Goal: Task Accomplishment & Management: Manage account settings

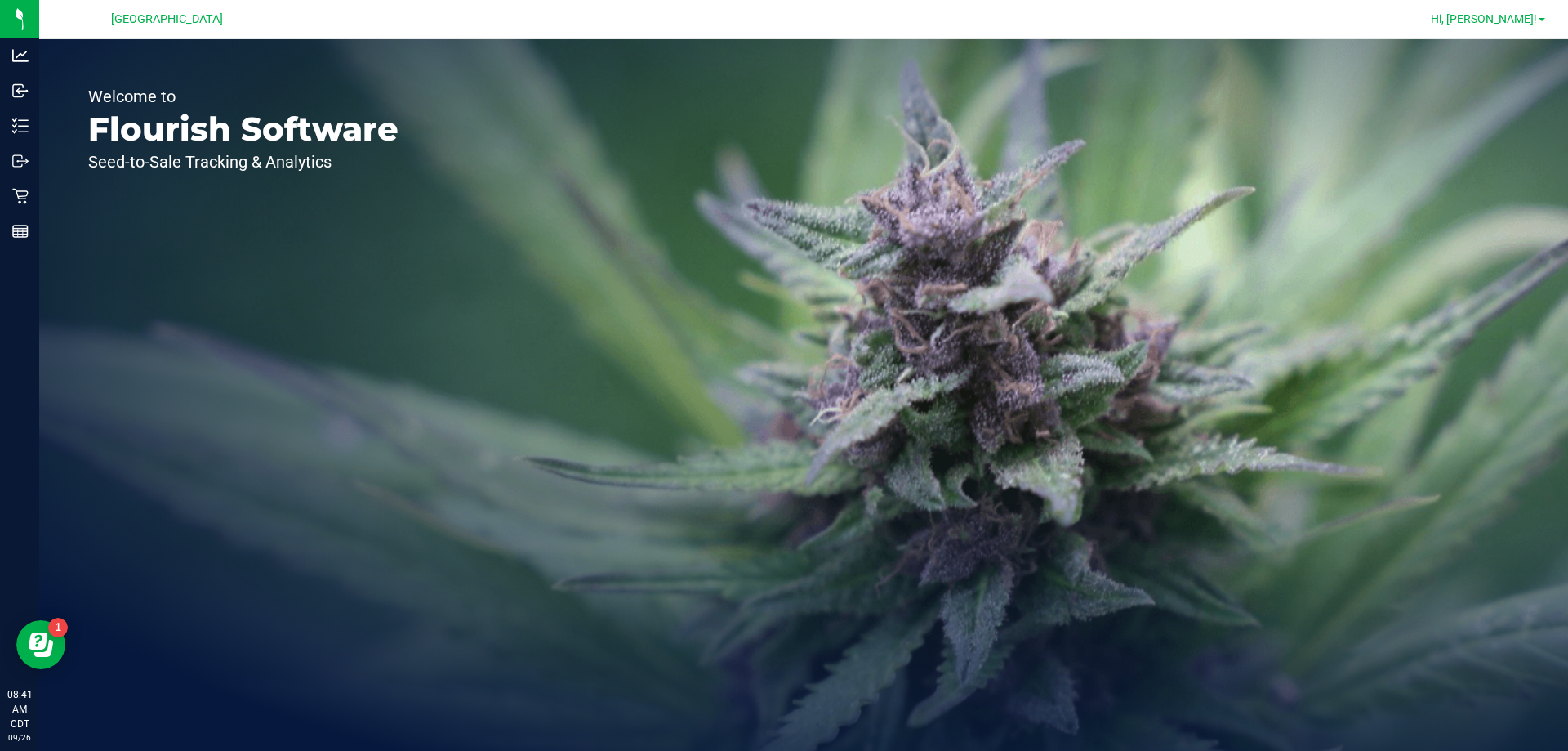
click at [1522, 12] on link "Hi, [PERSON_NAME]!" at bounding box center [1488, 19] width 128 height 17
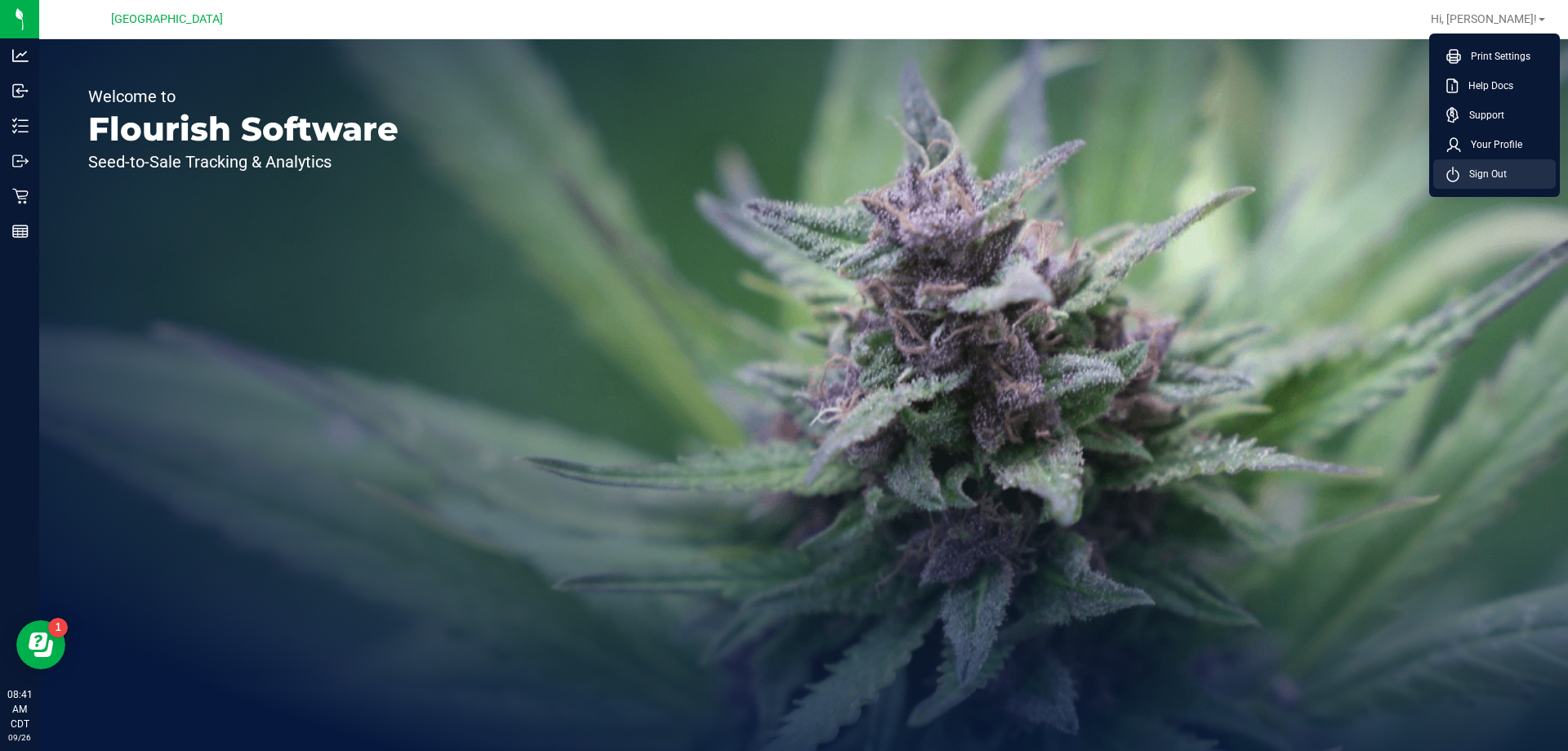
click at [1481, 165] on li "Sign Out" at bounding box center [1494, 173] width 122 height 30
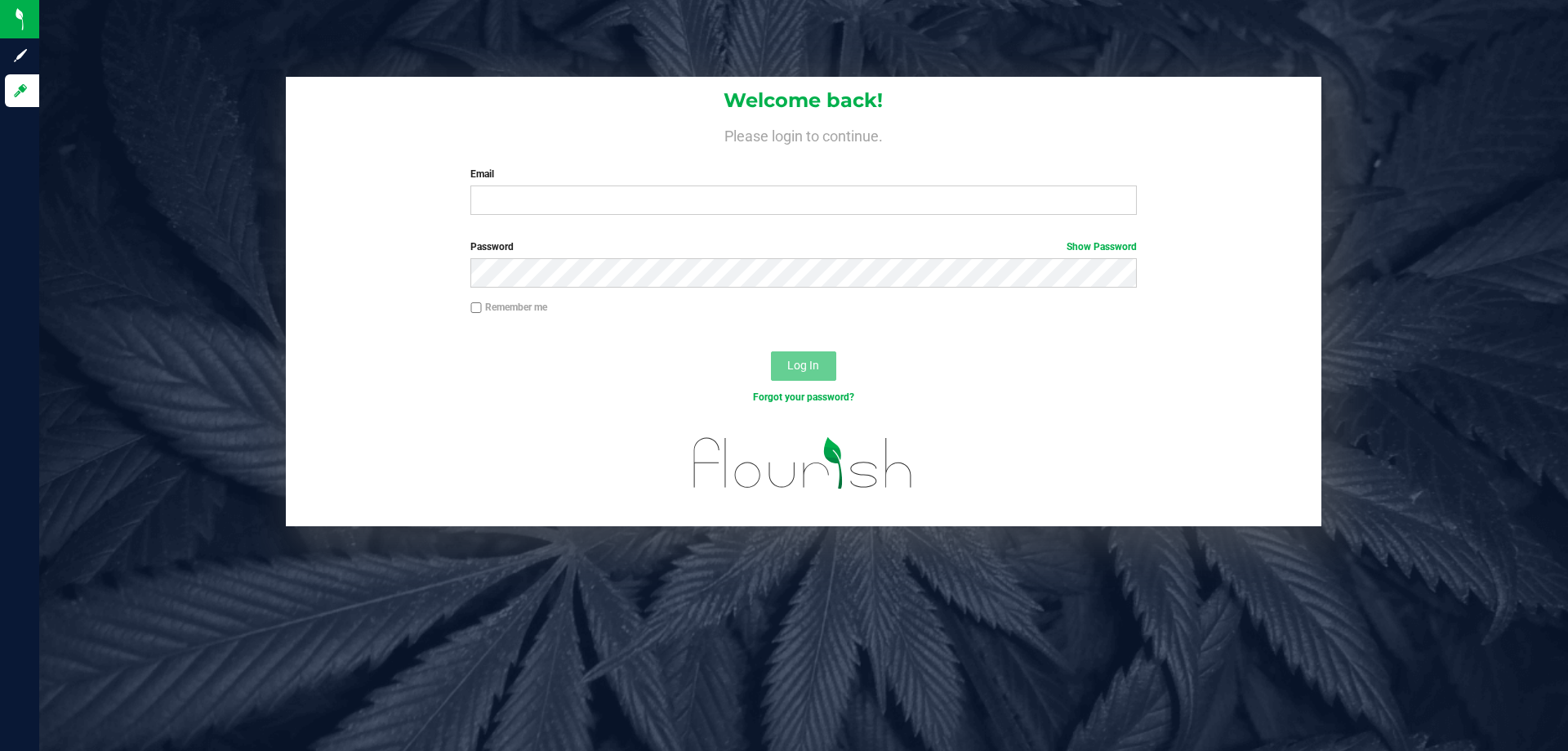
click at [700, 181] on label "Email" at bounding box center [803, 174] width 665 height 14
click at [700, 185] on input "Email" at bounding box center [803, 199] width 665 height 30
type input "[EMAIL_ADDRESS][DOMAIN_NAME]"
click at [771, 351] on button "Log In" at bounding box center [804, 366] width 66 height 30
